Goal: Task Accomplishment & Management: Use online tool/utility

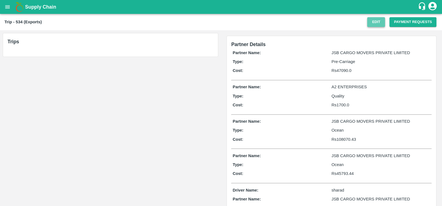
click at [381, 20] on button "Edit" at bounding box center [376, 22] width 18 height 10
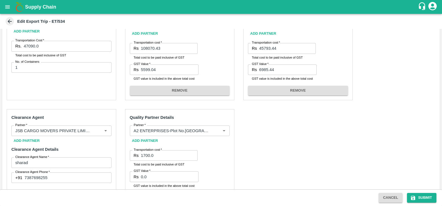
scroll to position [91, 0]
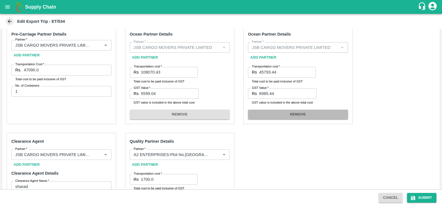
click at [300, 114] on button "REMOVE" at bounding box center [298, 115] width 100 height 10
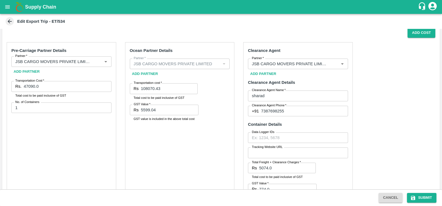
scroll to position [69, 0]
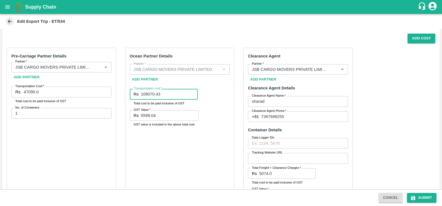
click at [161, 94] on input "108070.43" at bounding box center [169, 94] width 57 height 11
paste input "3348"
type input "133483"
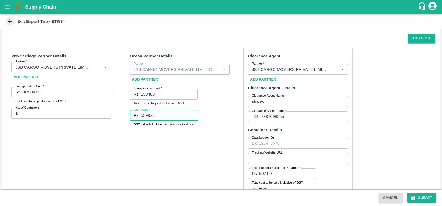
click at [164, 116] on input "5599.04" at bounding box center [170, 115] width 58 height 11
paste input "121450"
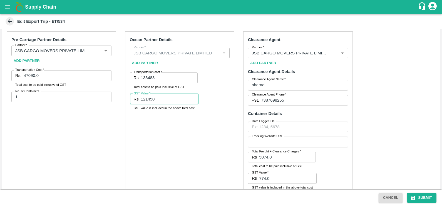
scroll to position [85, 0]
type input "121450"
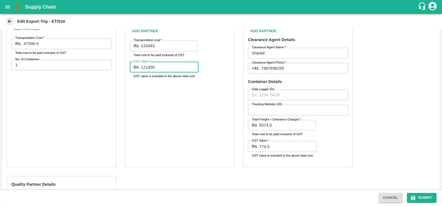
scroll to position [116, 0]
click at [417, 200] on button "Submit" at bounding box center [421, 198] width 29 height 10
